Goal: Task Accomplishment & Management: Use online tool/utility

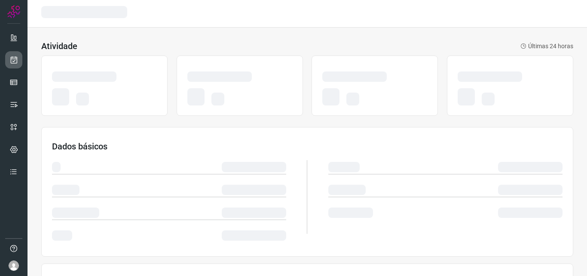
click at [18, 62] on icon at bounding box center [13, 59] width 9 height 9
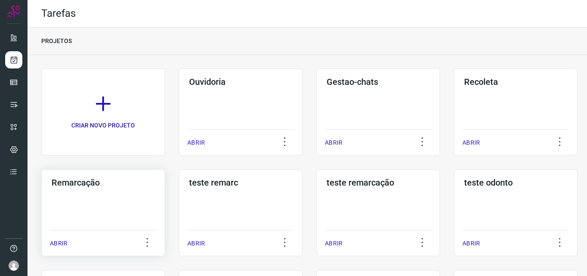
click at [120, 214] on div "Remarcação ABRIR" at bounding box center [103, 212] width 124 height 87
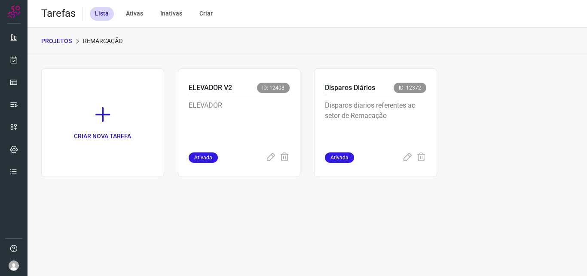
click at [376, 117] on p "Disparos diarios referentes ao setor de Remacação" at bounding box center [375, 121] width 101 height 43
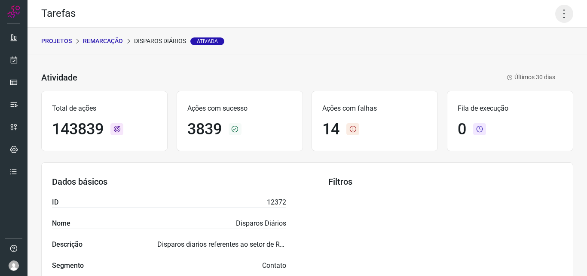
click at [561, 10] on icon at bounding box center [564, 14] width 18 height 18
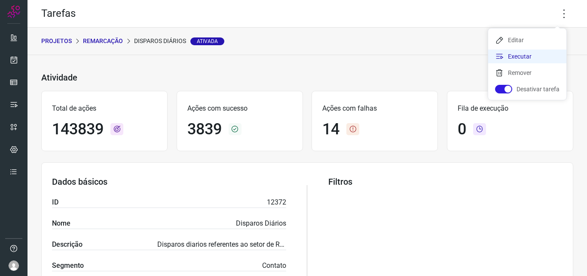
click at [530, 55] on li "Executar" at bounding box center [527, 56] width 78 height 14
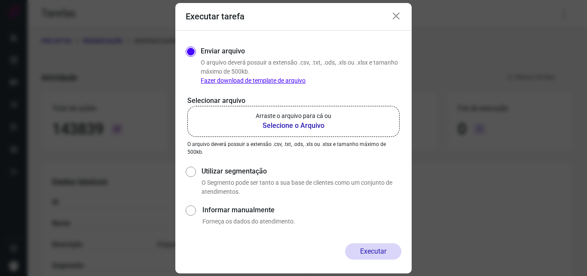
click at [300, 116] on p "Arraste o arquivo para cá ou" at bounding box center [294, 115] width 76 height 9
click at [0, 0] on input "Arraste o arquivo para cá ou Selecione o Arquivo" at bounding box center [0, 0] width 0 height 0
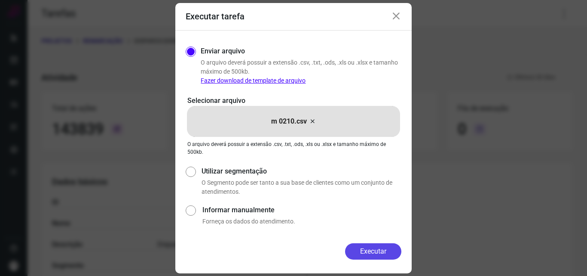
click at [365, 247] on button "Executar" at bounding box center [373, 251] width 56 height 16
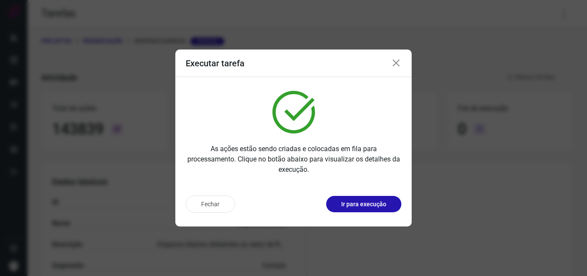
click at [373, 199] on button "Ir para execução" at bounding box center [363, 204] width 75 height 16
